Goal: Task Accomplishment & Management: Manage account settings

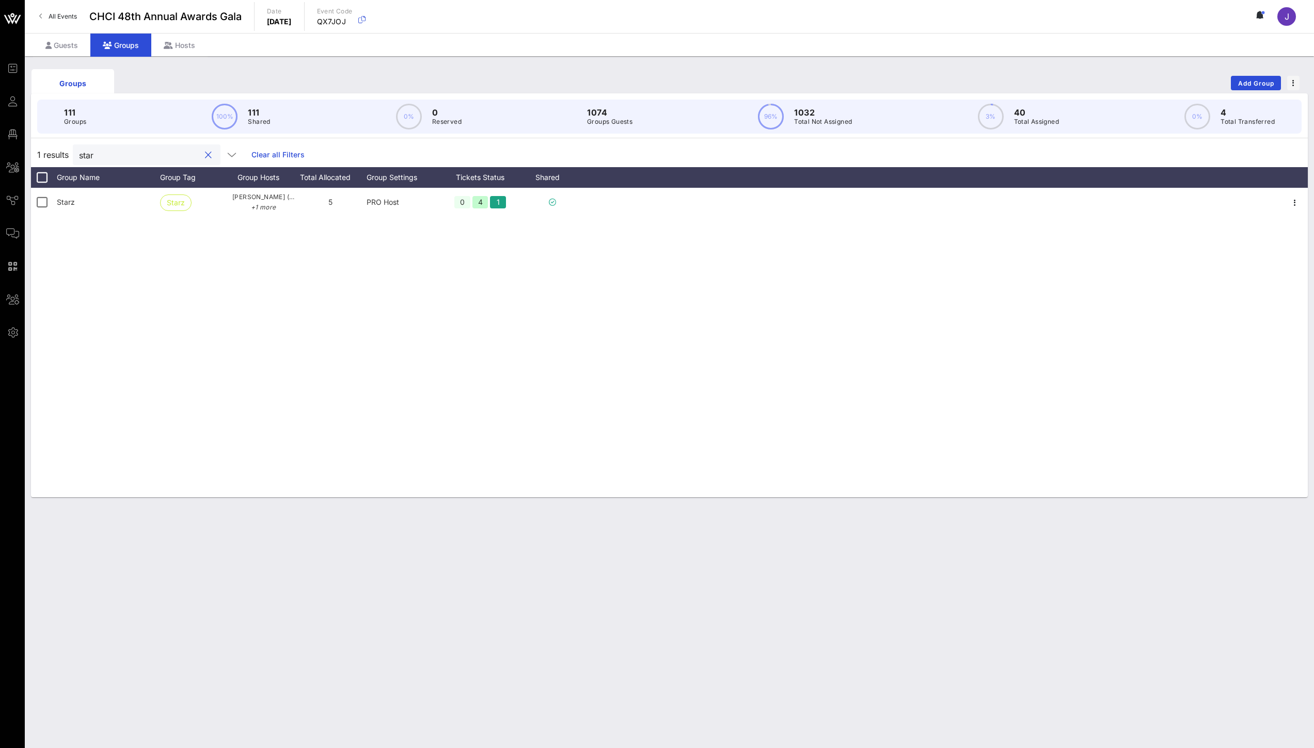
click at [84, 154] on input "star" at bounding box center [139, 154] width 121 height 13
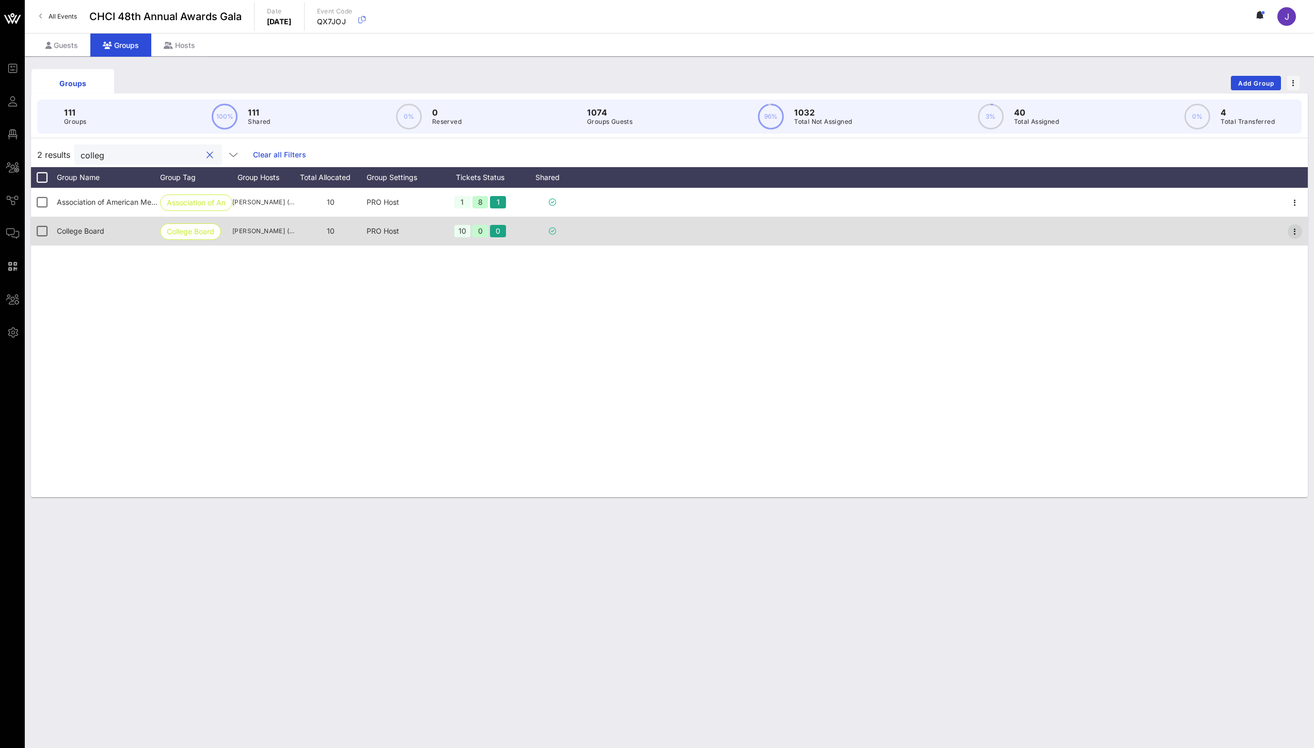
type input "colleg"
click at [1296, 232] on icon "button" at bounding box center [1294, 232] width 12 height 12
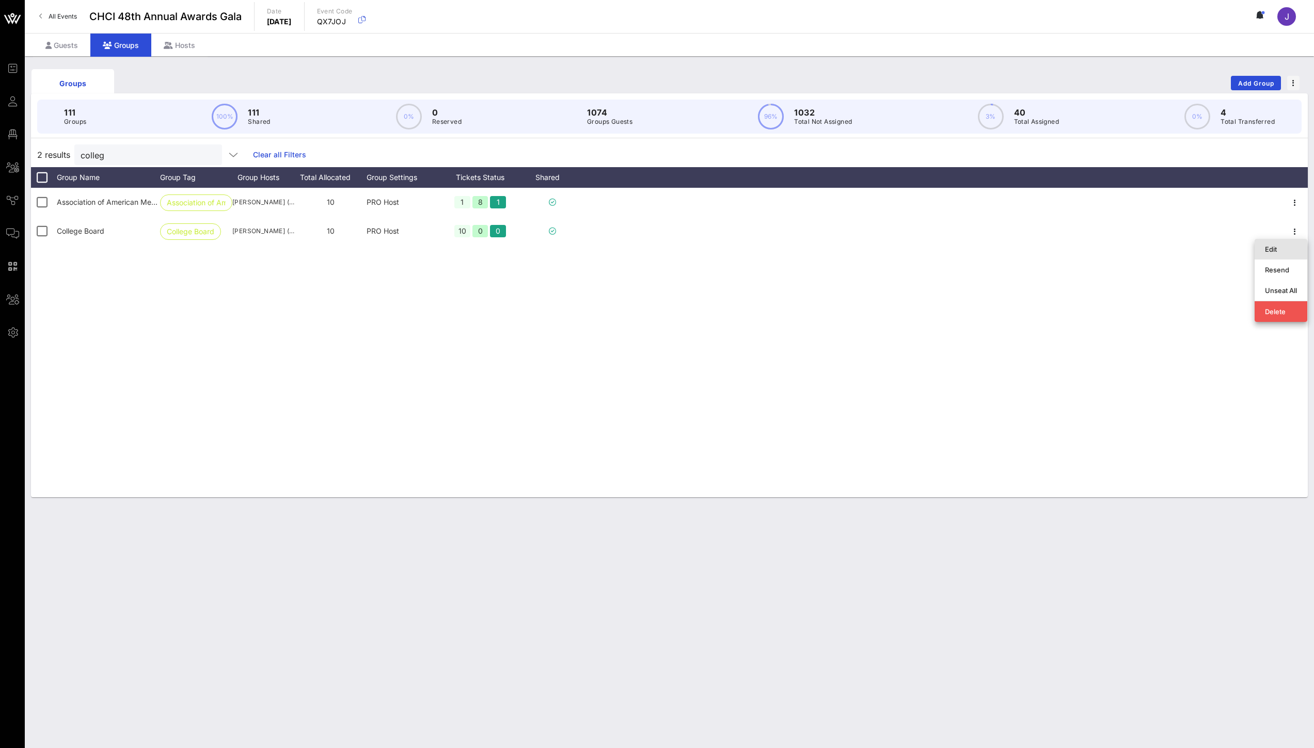
click at [1274, 251] on div "Edit" at bounding box center [1281, 249] width 32 height 8
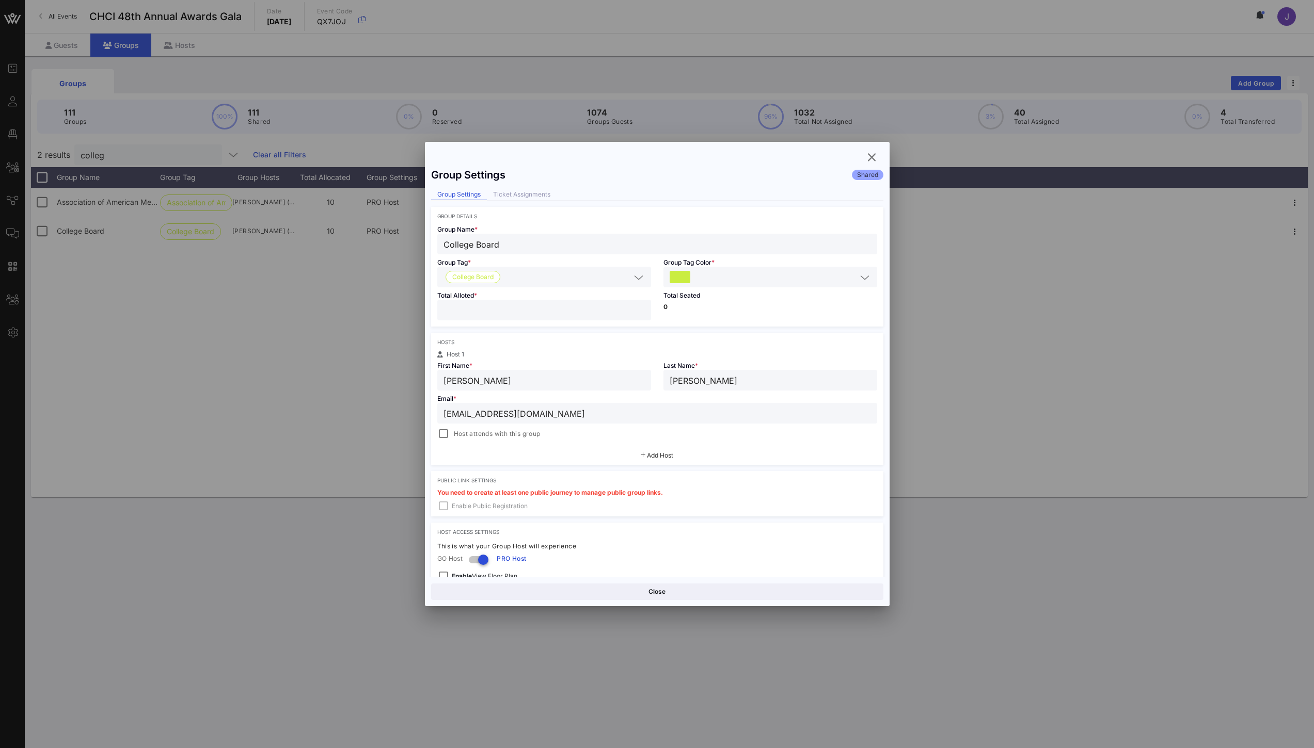
scroll to position [3, 0]
click at [657, 456] on span "Add Host" at bounding box center [660, 453] width 26 height 8
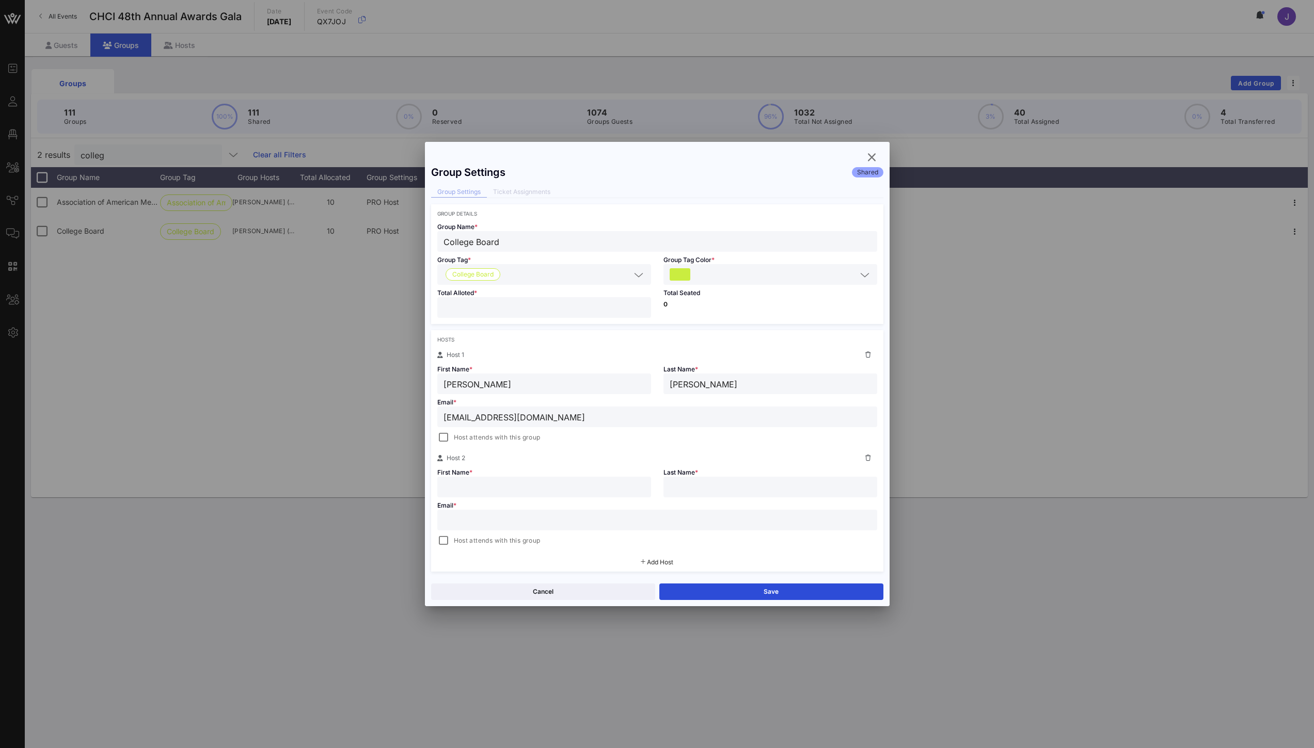
click at [489, 522] on input "text" at bounding box center [656, 520] width 427 height 13
paste input "mailto:[EMAIL_ADDRESS][DOMAIN_NAME]"
drag, startPoint x: 470, startPoint y: 521, endPoint x: 394, endPoint y: 512, distance: 77.0
click at [395, 512] on div "Event Builder Guests Floor Plan All Groups Journeys Comms QR Scanner Team Setti…" at bounding box center [657, 374] width 1314 height 748
type input "[EMAIL_ADDRESS][DOMAIN_NAME]"
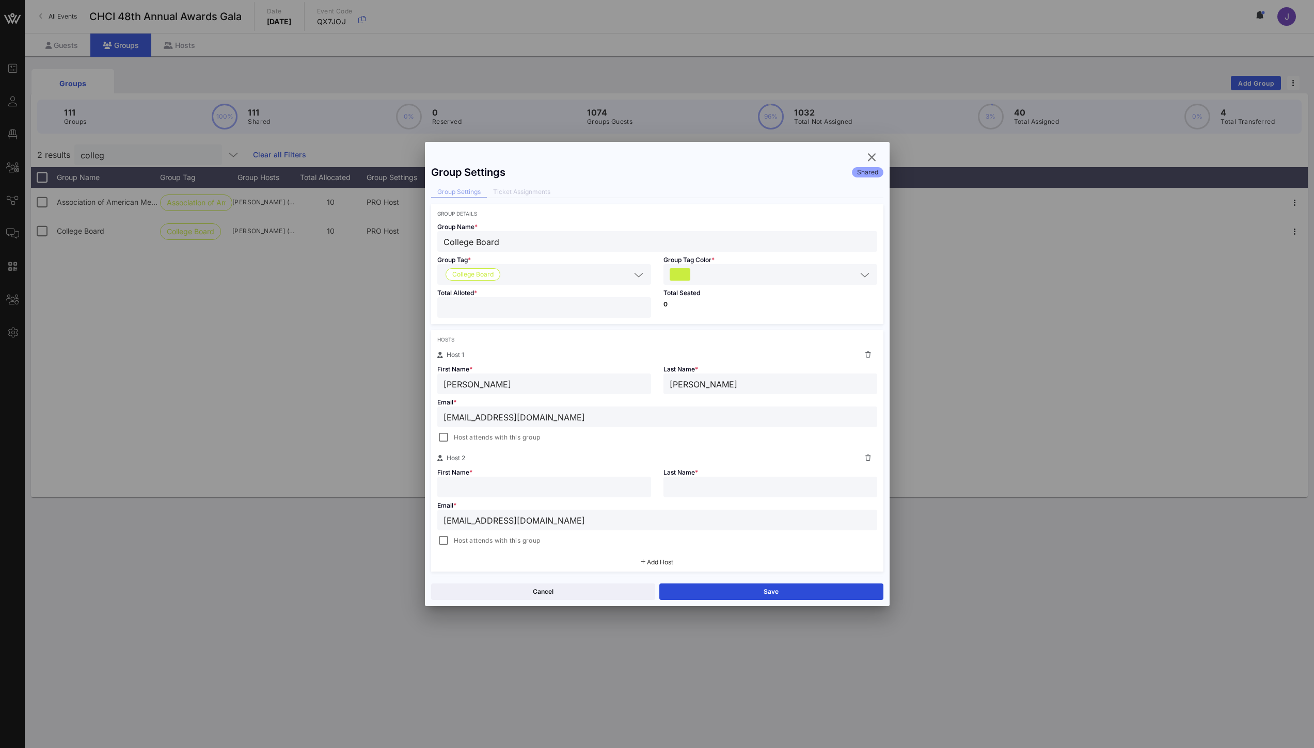
click at [510, 487] on input "text" at bounding box center [543, 487] width 201 height 13
type input "[PERSON_NAME]"
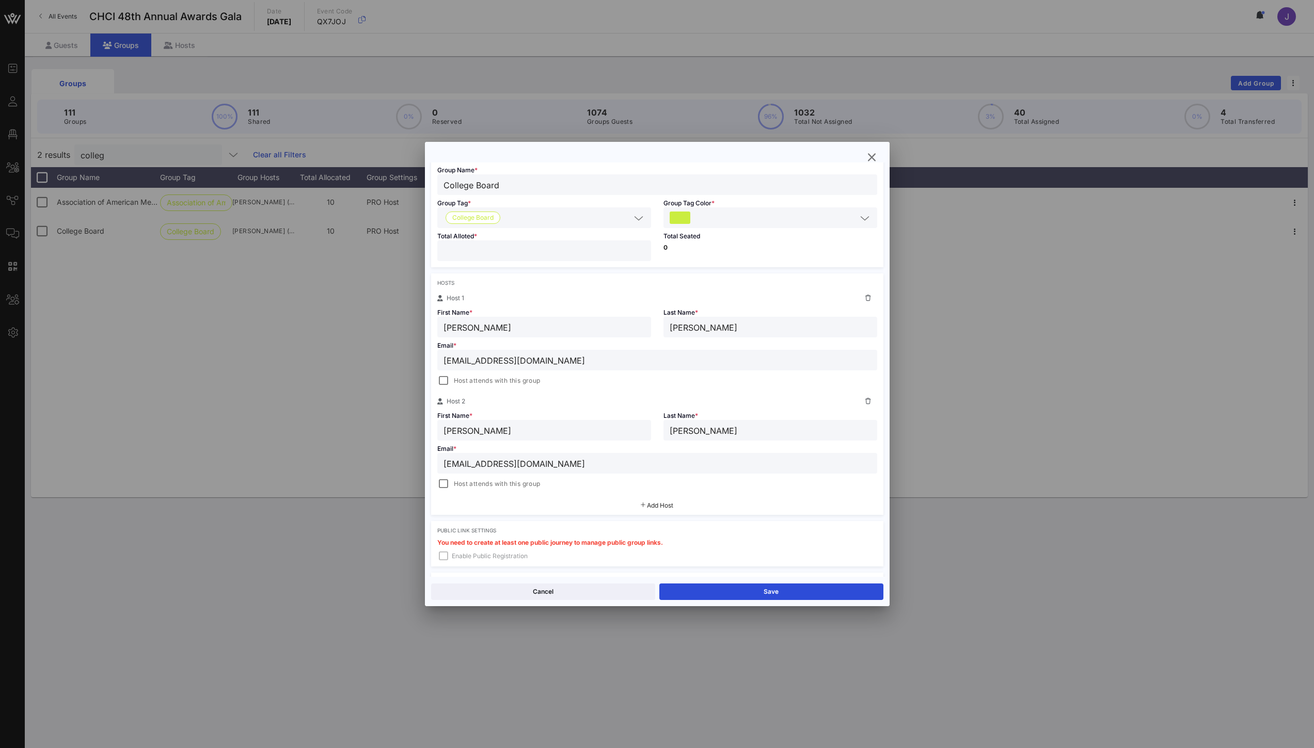
scroll to position [65, 0]
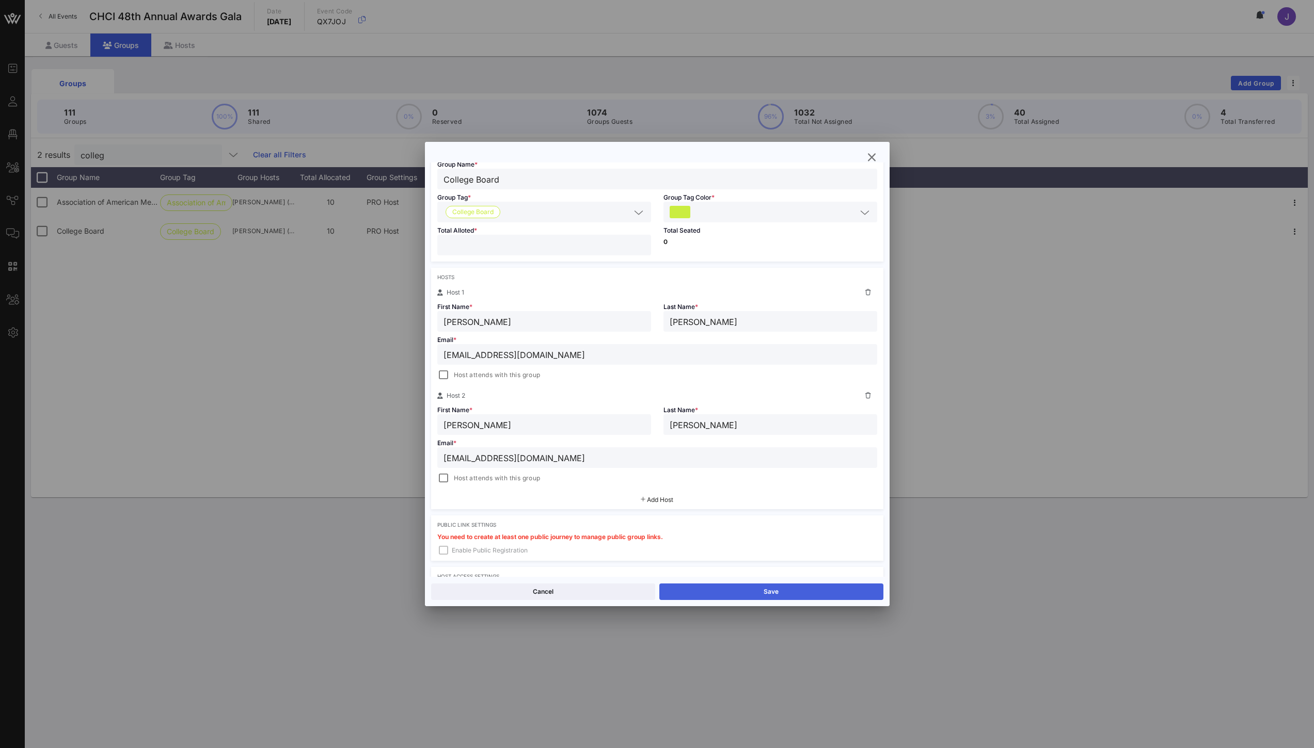
type input "[PERSON_NAME]"
click at [717, 595] on button "Save" at bounding box center [771, 592] width 224 height 17
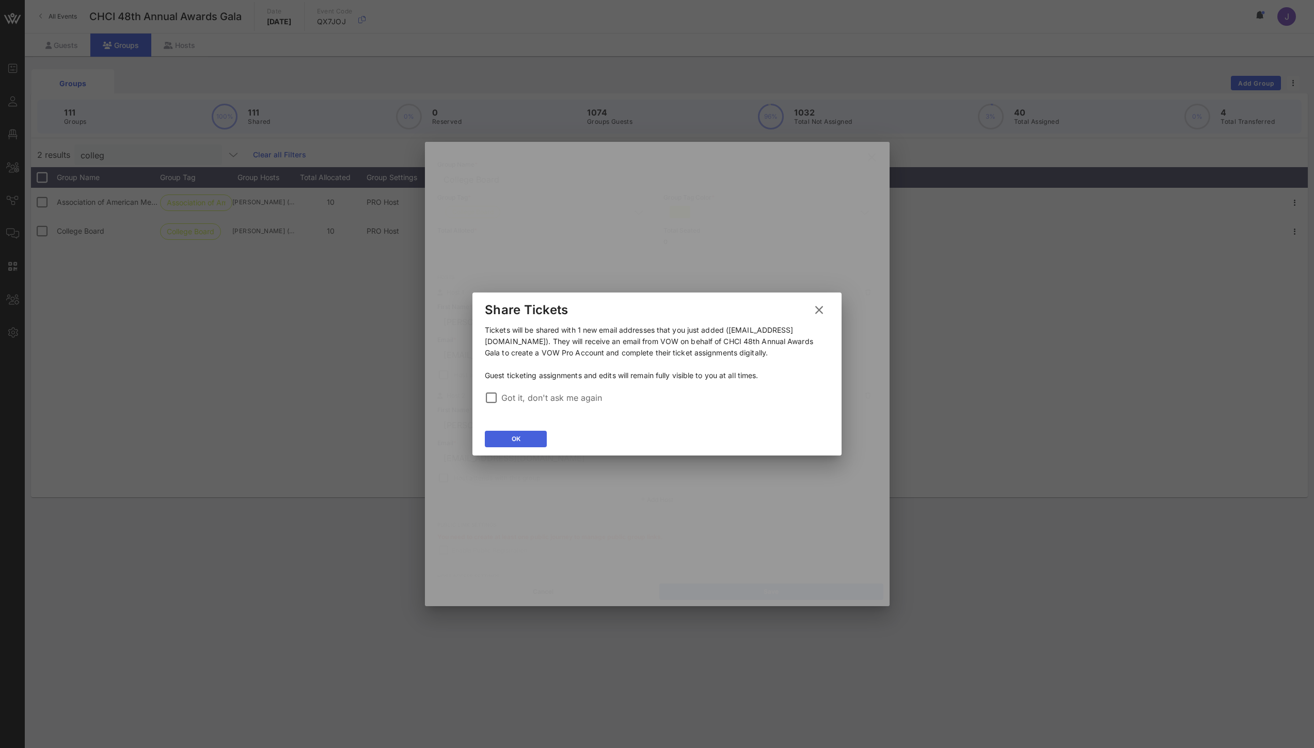
click at [520, 436] on button "OK" at bounding box center [516, 439] width 62 height 17
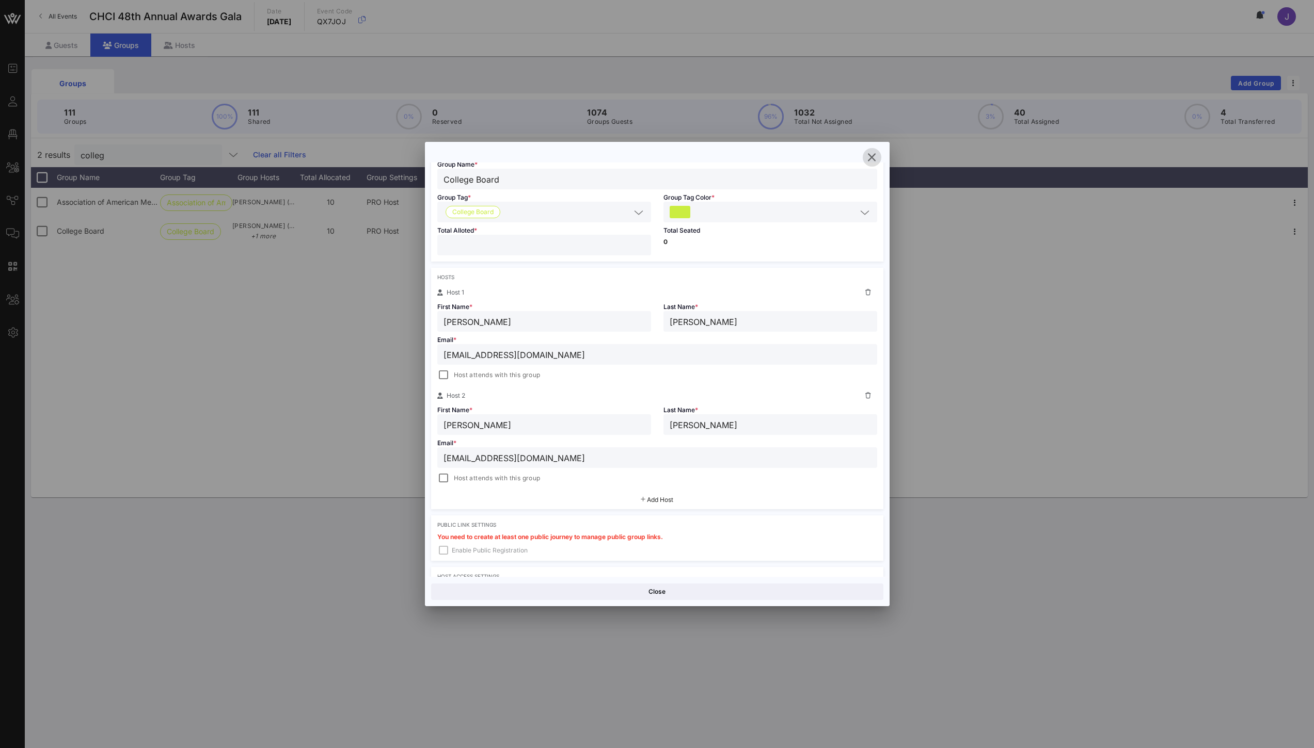
click at [871, 155] on icon "button" at bounding box center [872, 157] width 12 height 12
